Goal: Use online tool/utility

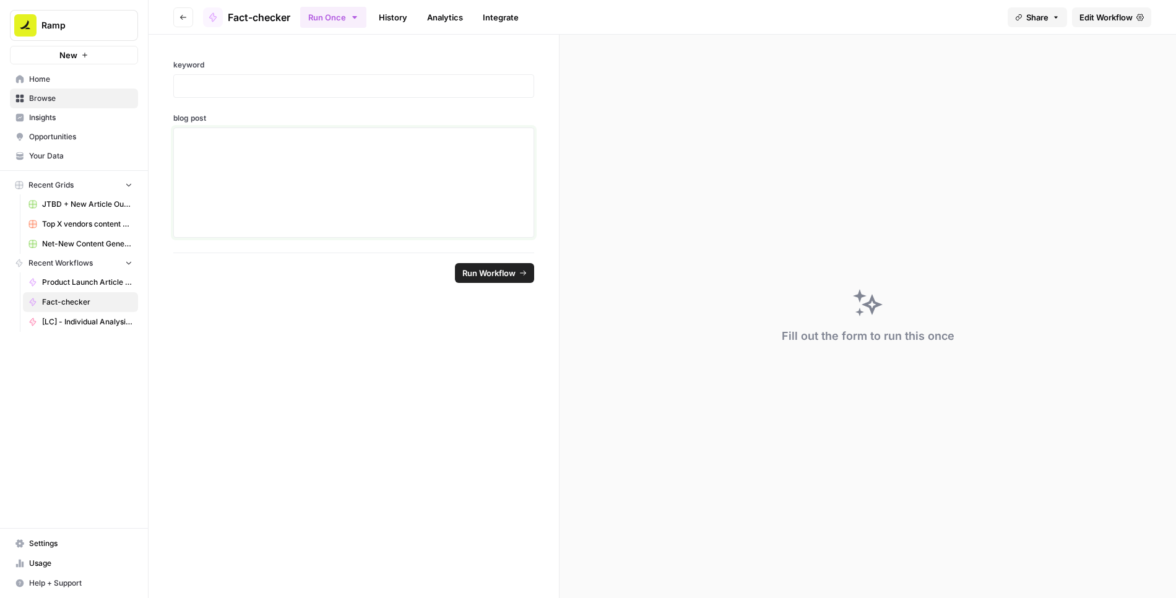
click at [373, 176] on div at bounding box center [353, 182] width 345 height 99
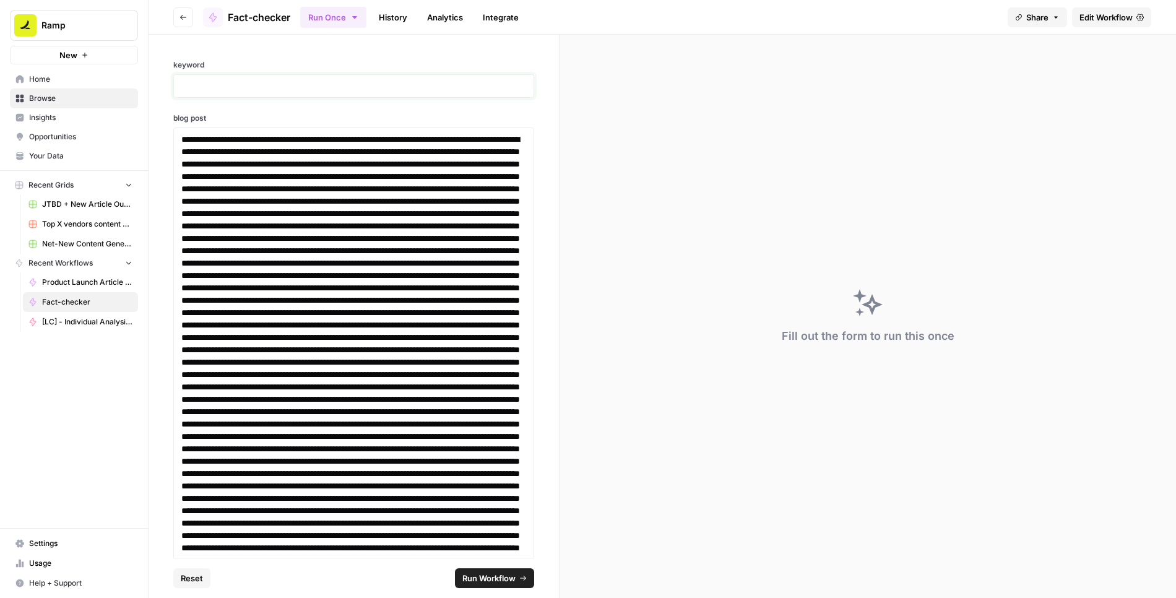
click at [332, 80] on p at bounding box center [353, 86] width 345 height 12
click at [307, 87] on p "**********" at bounding box center [353, 86] width 345 height 12
click at [487, 578] on span "Run Workflow" at bounding box center [488, 578] width 53 height 12
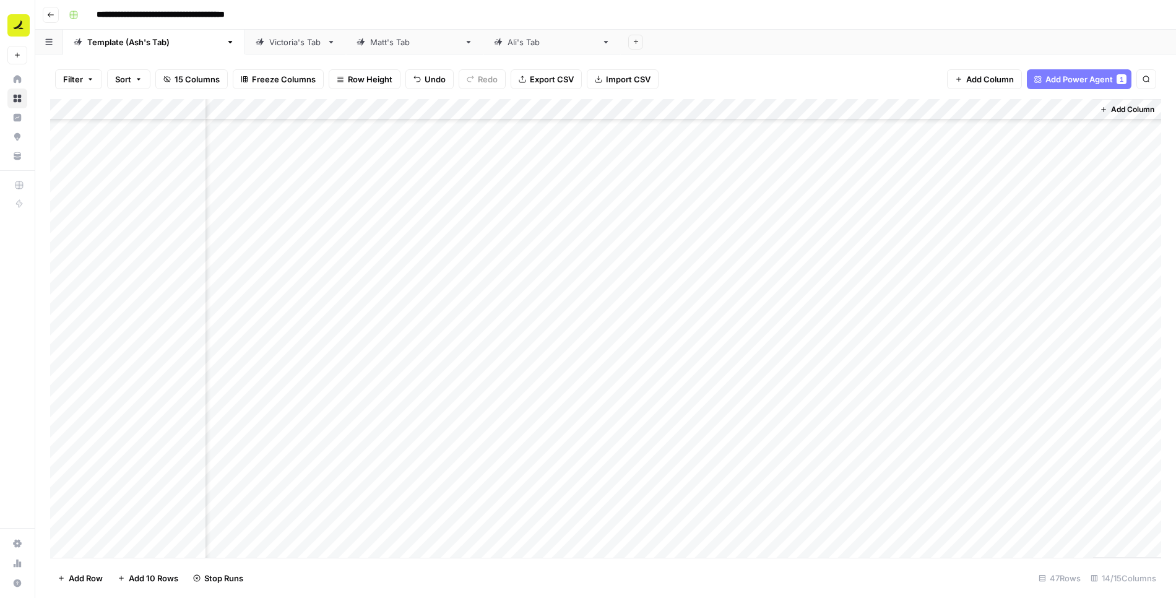
scroll to position [484, 590]
click at [131, 217] on div "Add Column" at bounding box center [605, 328] width 1111 height 459
